Goal: Information Seeking & Learning: Learn about a topic

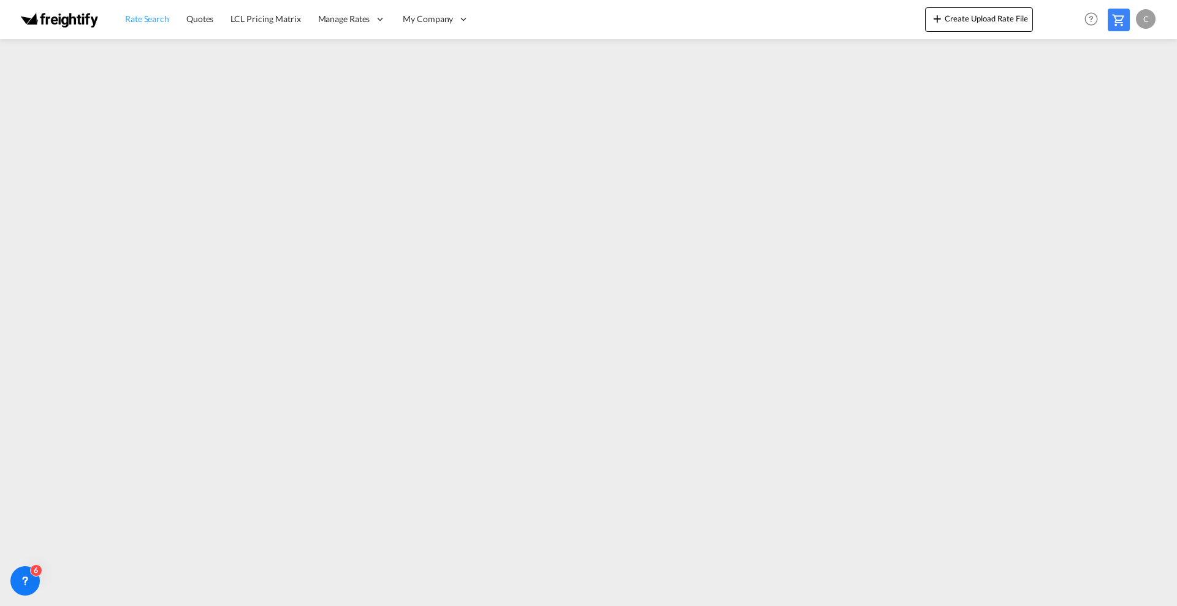
click at [150, 22] on span "Rate Search" at bounding box center [147, 18] width 44 height 10
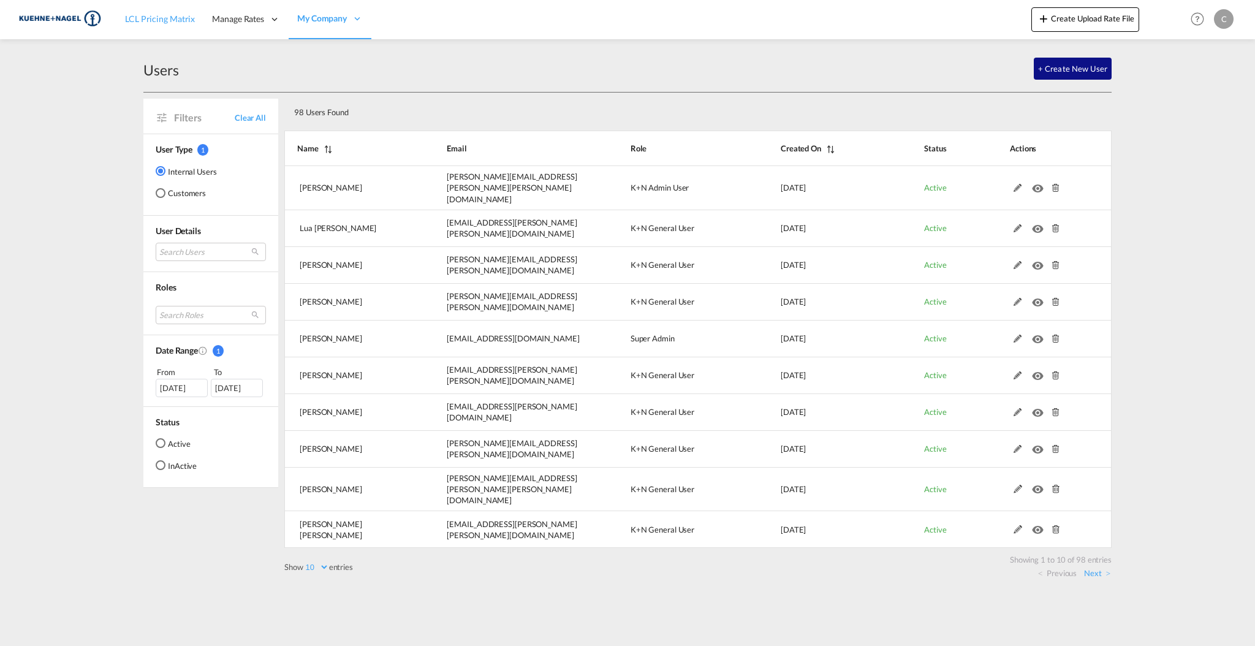
click at [160, 26] on link "LCL Pricing Matrix" at bounding box center [159, 19] width 87 height 40
